Goal: Task Accomplishment & Management: Manage account settings

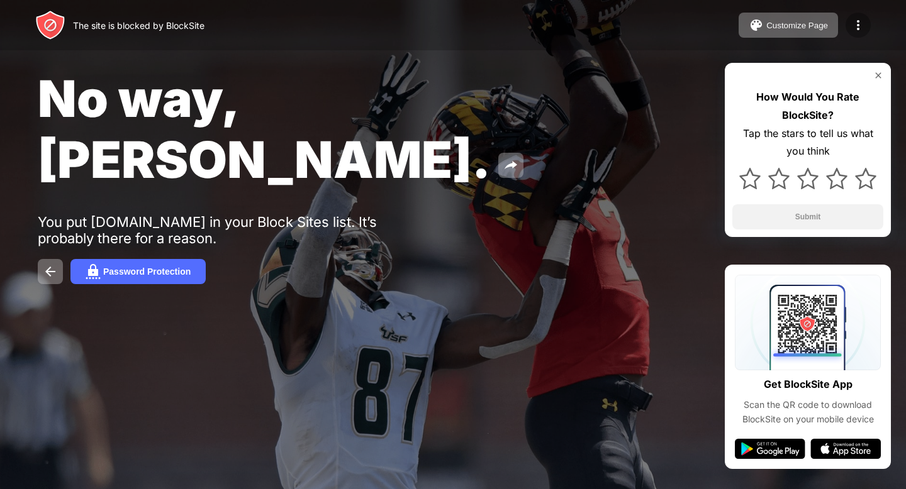
click at [856, 35] on div at bounding box center [857, 25] width 25 height 25
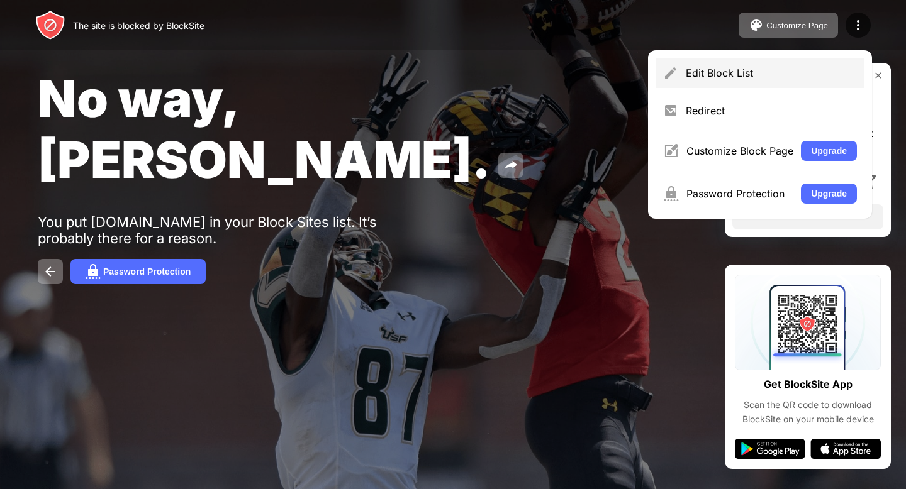
click at [795, 66] on div "Edit Block List" at bounding box center [759, 73] width 209 height 30
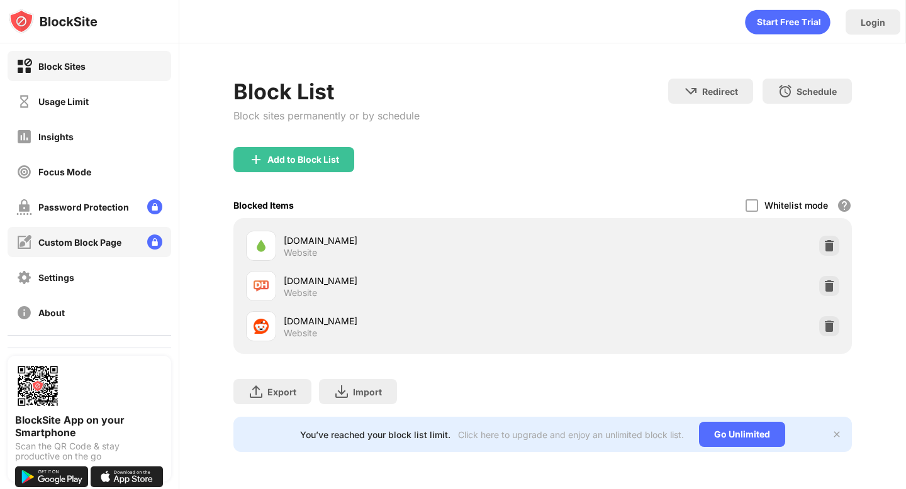
scroll to position [33, 0]
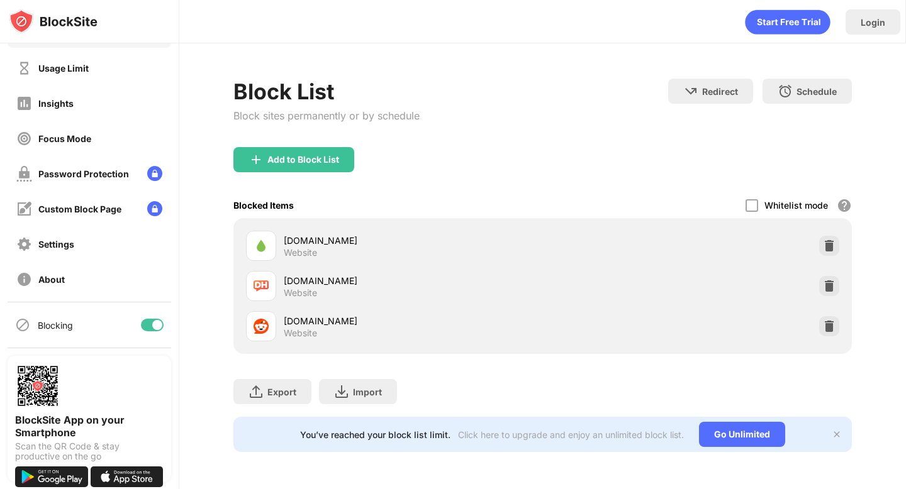
click at [152, 323] on div at bounding box center [157, 325] width 10 height 10
click at [152, 321] on div at bounding box center [152, 325] width 23 height 13
